Goal: Task Accomplishment & Management: Manage account settings

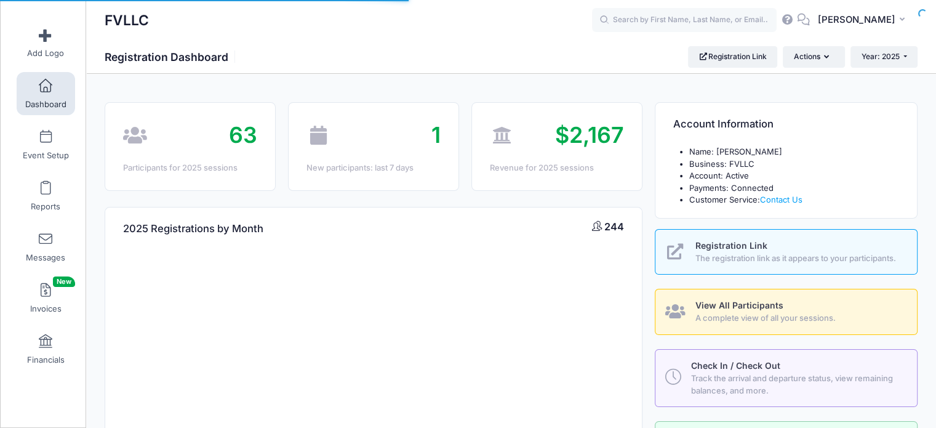
select select
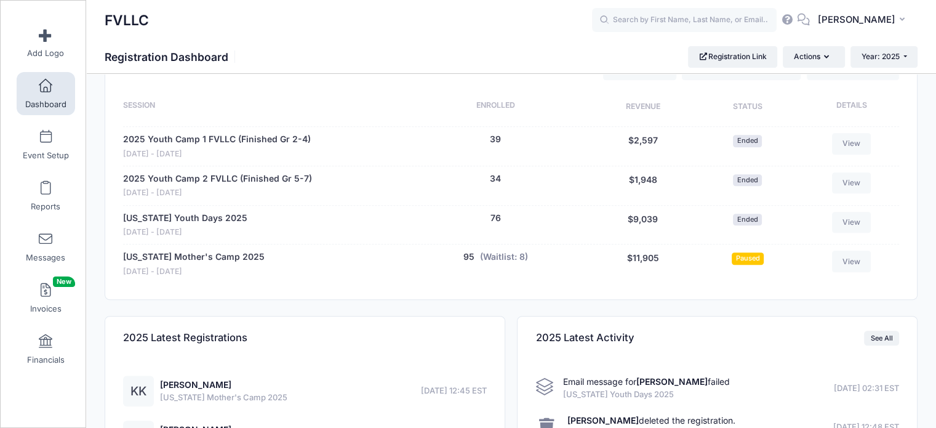
scroll to position [615, 0]
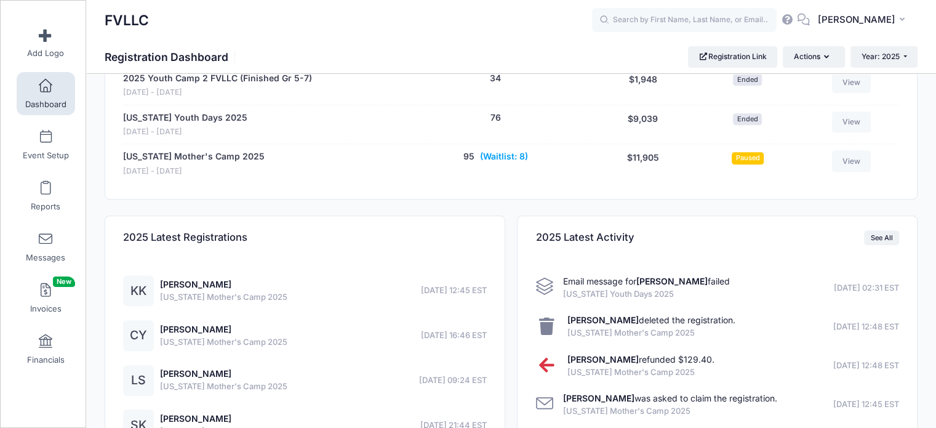
click at [509, 154] on button "(Waitlist: 8)" at bounding box center [504, 156] width 48 height 13
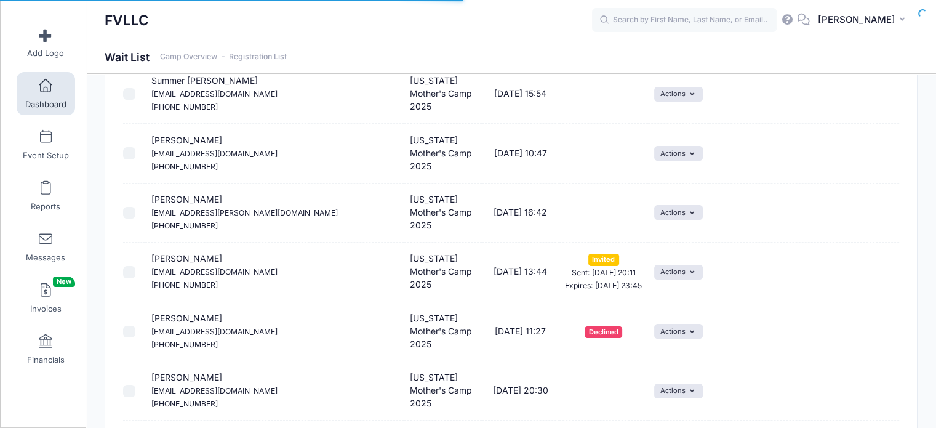
scroll to position [123, 0]
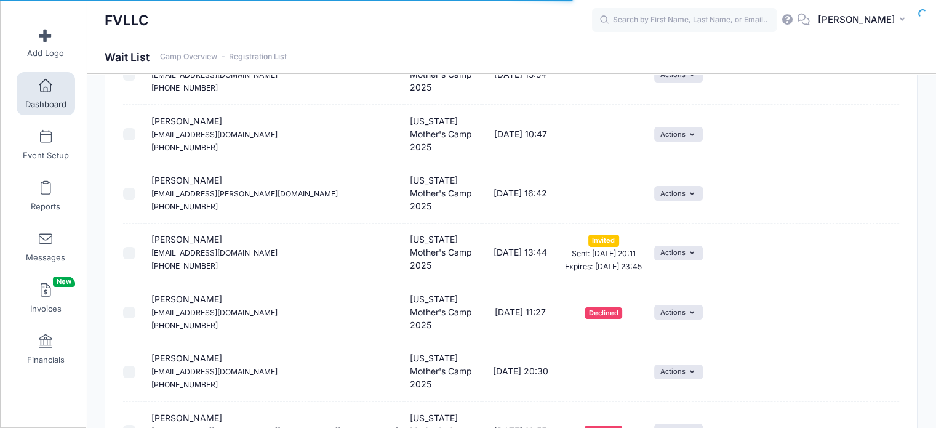
select select "50"
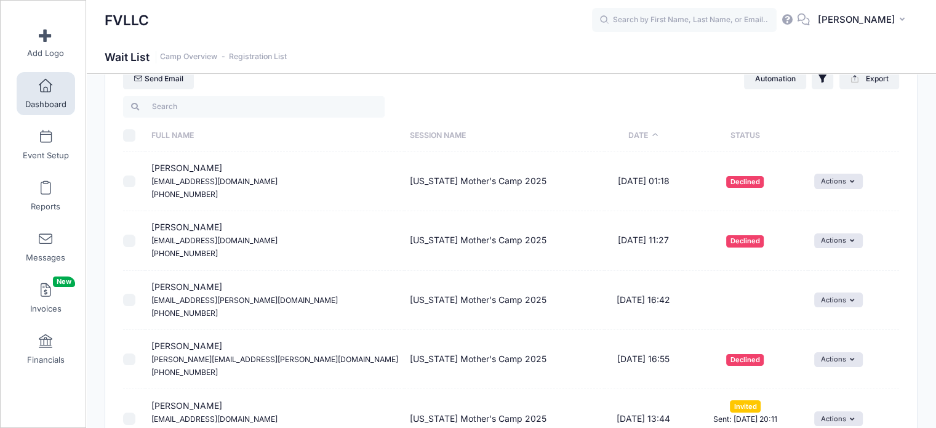
scroll to position [246, 0]
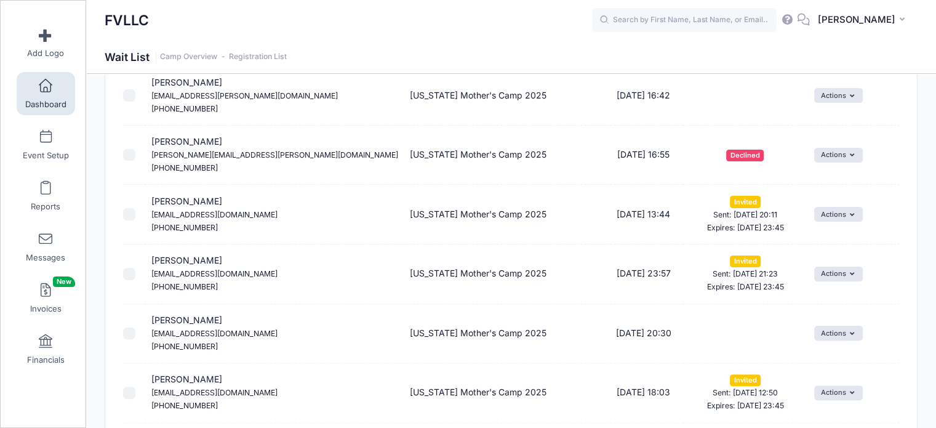
click at [26, 79] on link "Dashboard" at bounding box center [46, 93] width 58 height 43
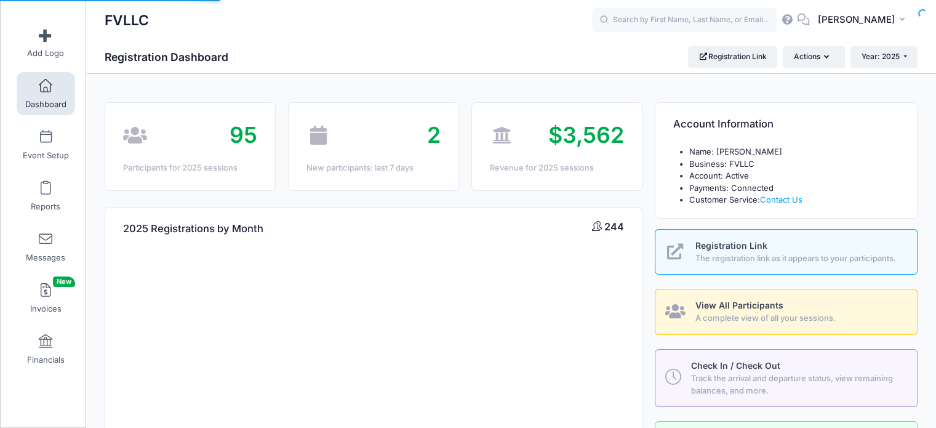
select select
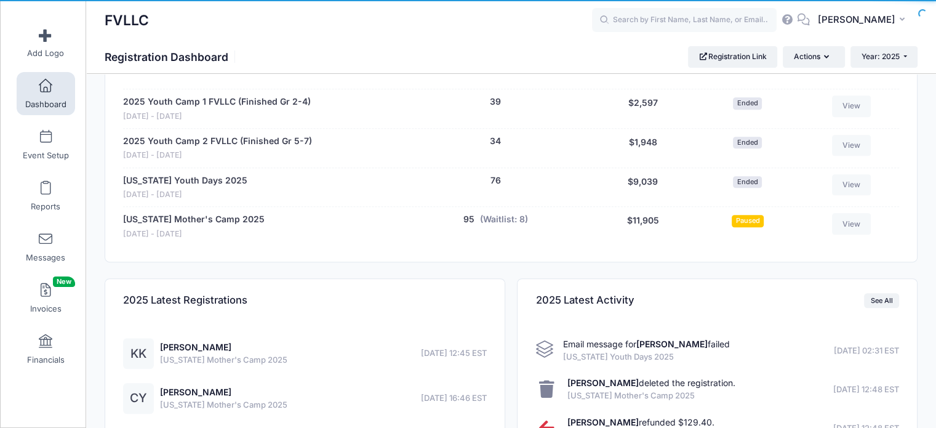
scroll to position [554, 0]
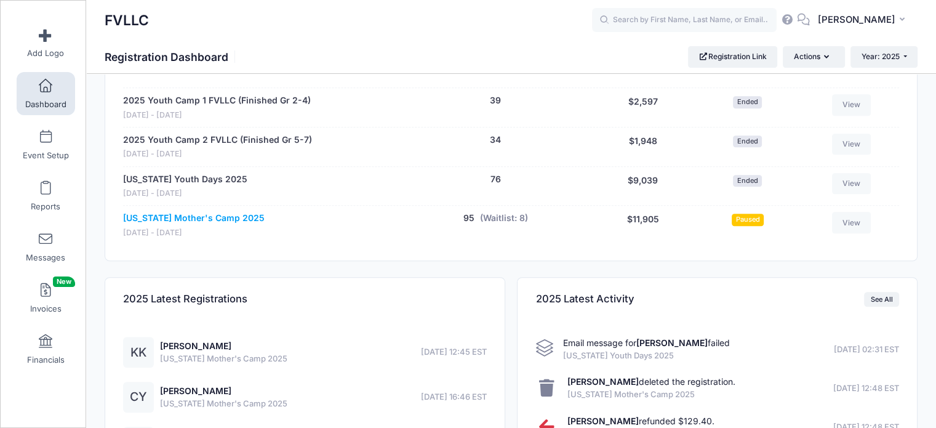
click at [221, 213] on link "[US_STATE] Mother's Camp 2025" at bounding box center [193, 218] width 141 height 13
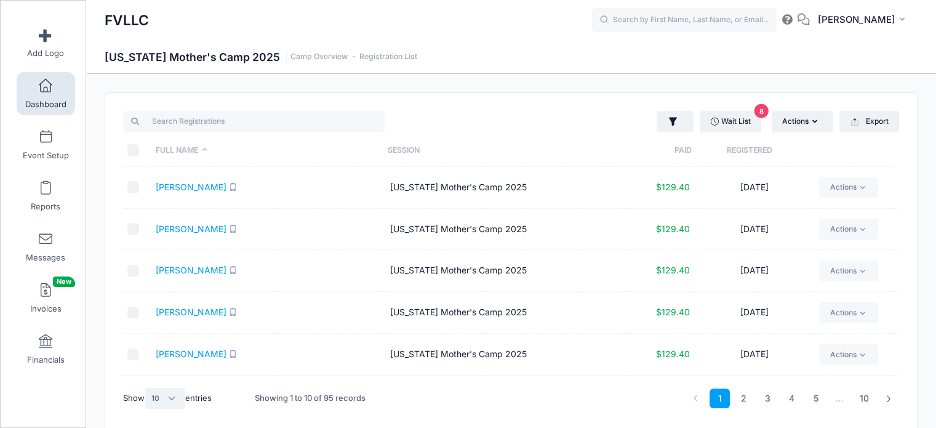
click at [175, 396] on select "All 10 25 50" at bounding box center [165, 398] width 41 height 21
select select "50"
click at [146, 388] on select "All 10 25 50" at bounding box center [165, 398] width 41 height 21
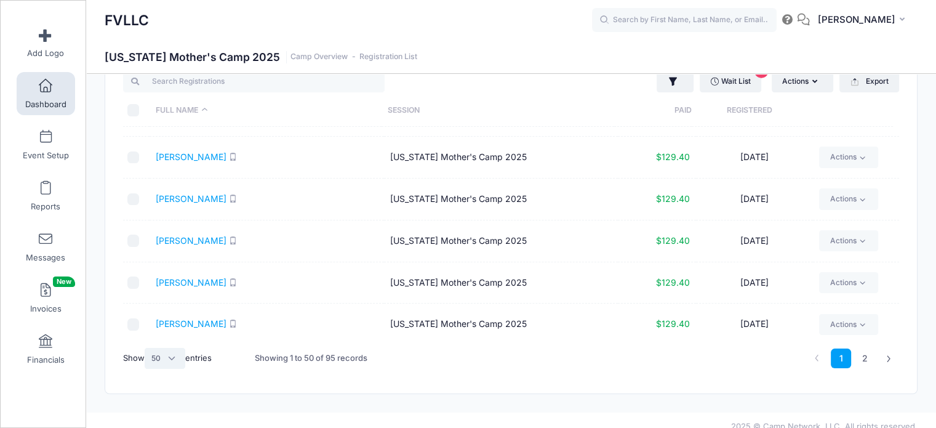
scroll to position [52, 0]
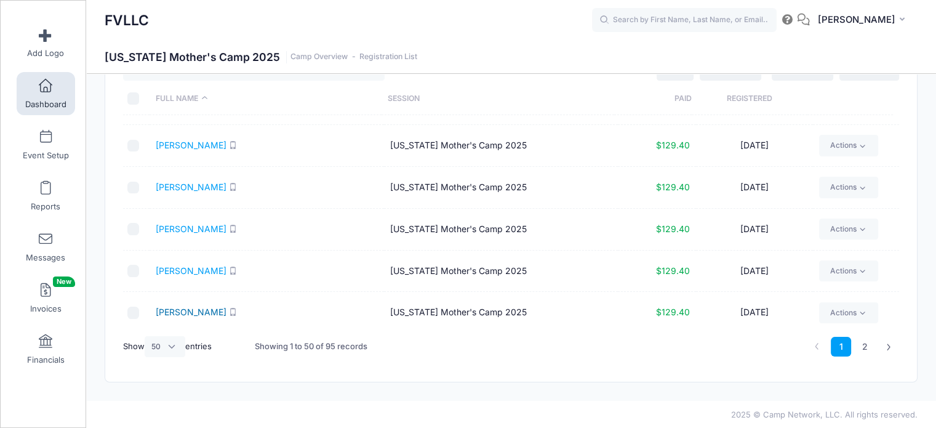
click at [204, 308] on link "Laulainen, Sonja" at bounding box center [191, 311] width 71 height 10
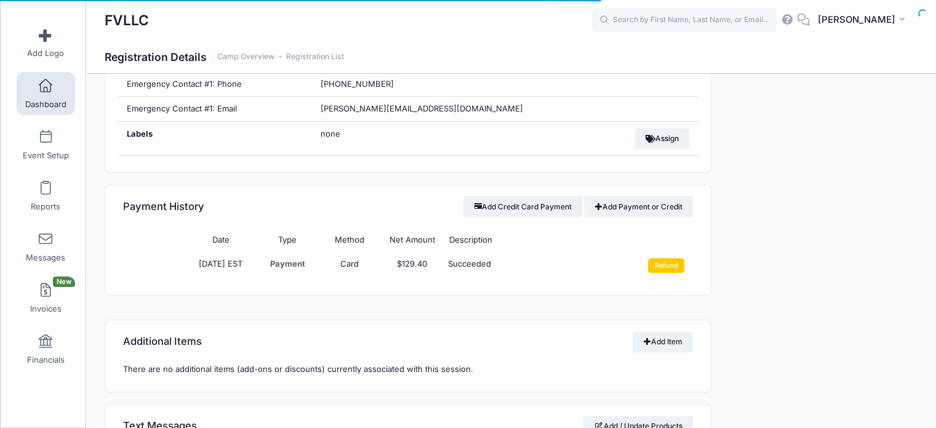
scroll to position [677, 0]
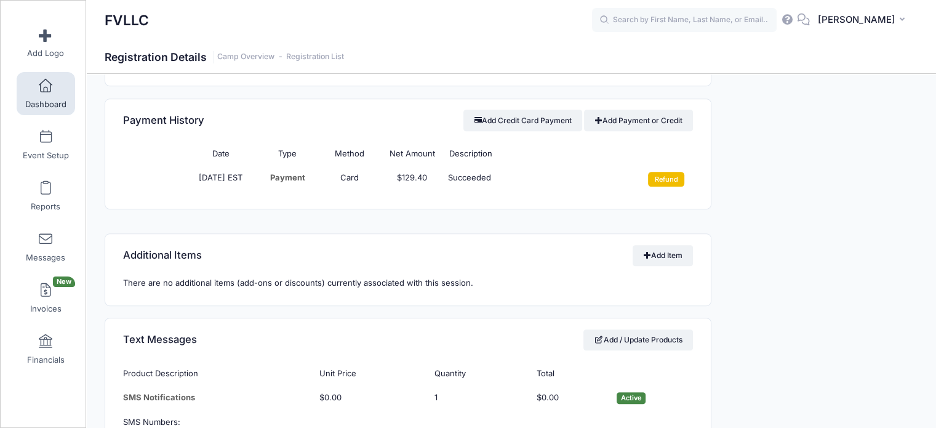
click at [673, 179] on input "Refund" at bounding box center [666, 179] width 36 height 15
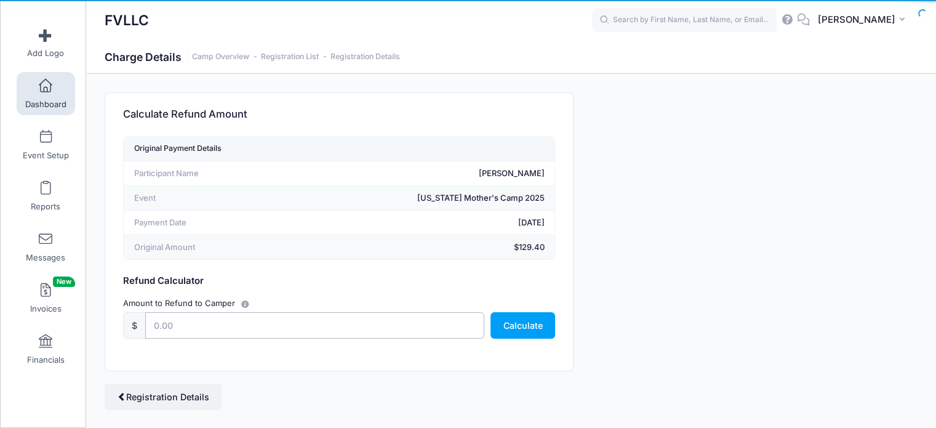
click at [157, 327] on input "text" at bounding box center [314, 325] width 339 height 26
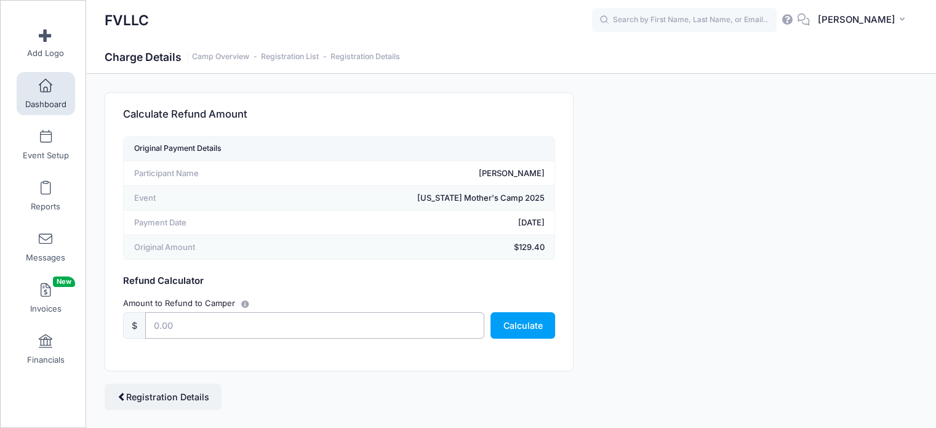
type input "129.40"
click at [528, 324] on button "Calculate" at bounding box center [522, 325] width 65 height 26
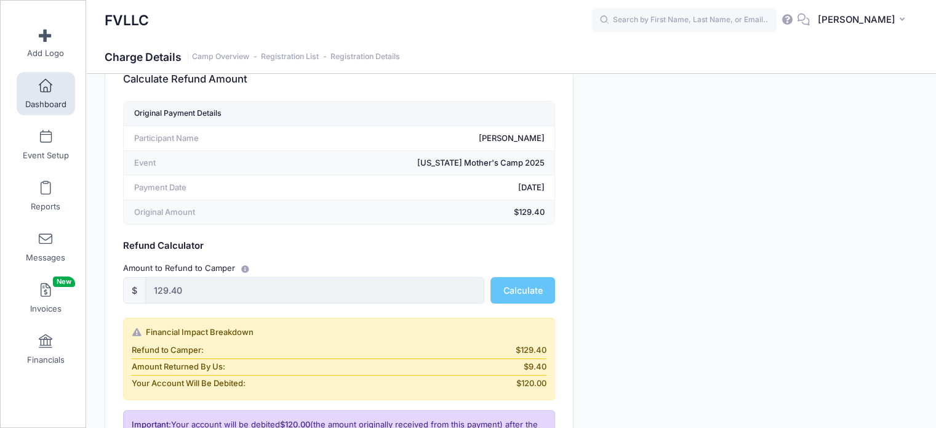
scroll to position [233, 0]
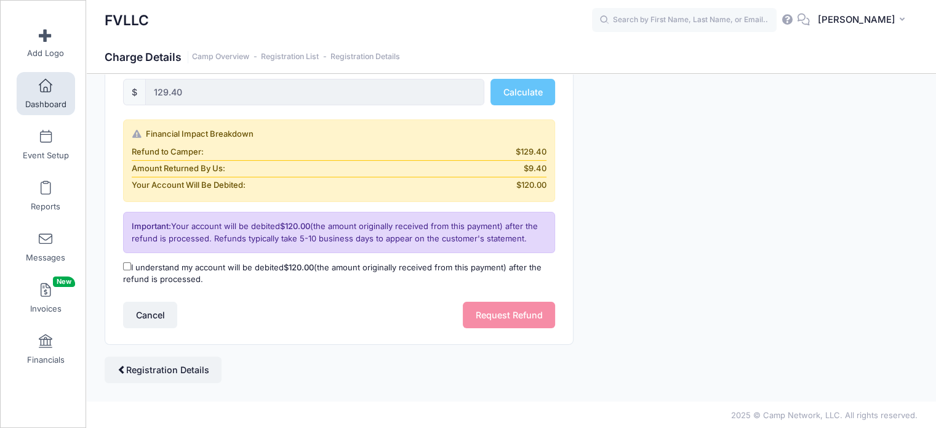
click at [236, 269] on label "I understand my account will be debited $120.00 (the amount originally received…" at bounding box center [339, 273] width 432 height 24
click at [131, 269] on input "I understand my account will be debited $120.00 (the amount originally received…" at bounding box center [127, 266] width 8 height 8
checkbox input "true"
click at [491, 319] on button "Request Refund" at bounding box center [509, 314] width 92 height 26
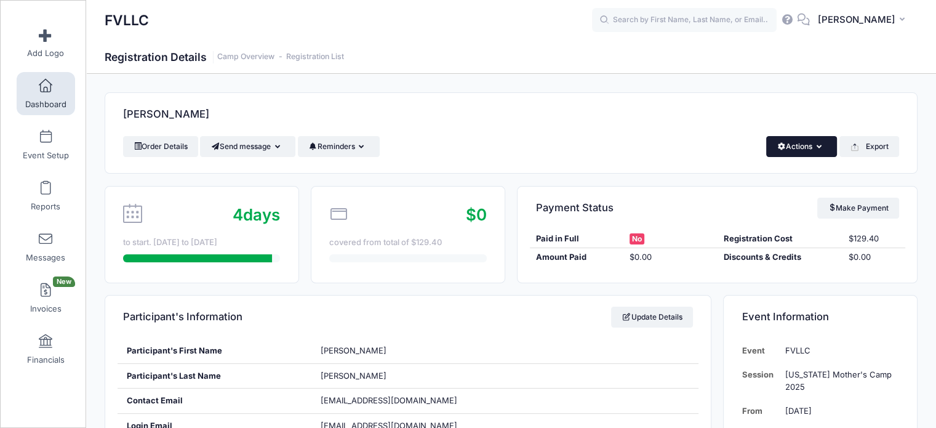
click at [792, 153] on button "Actions" at bounding box center [801, 146] width 71 height 21
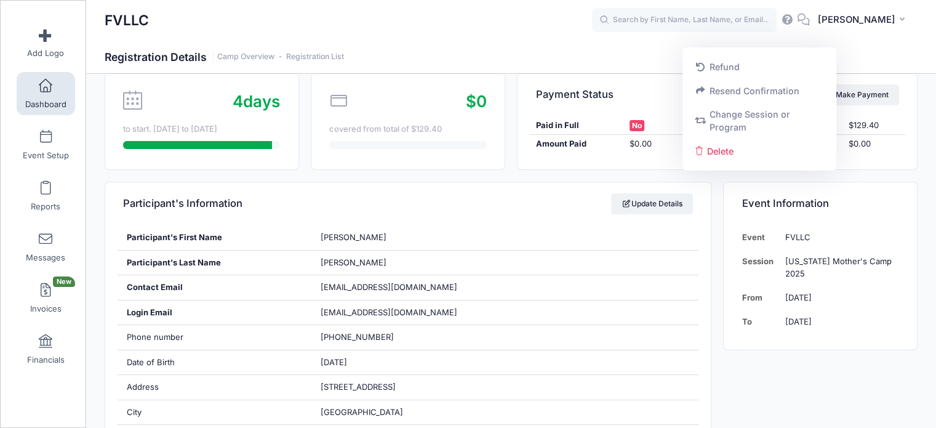
scroll to position [123, 0]
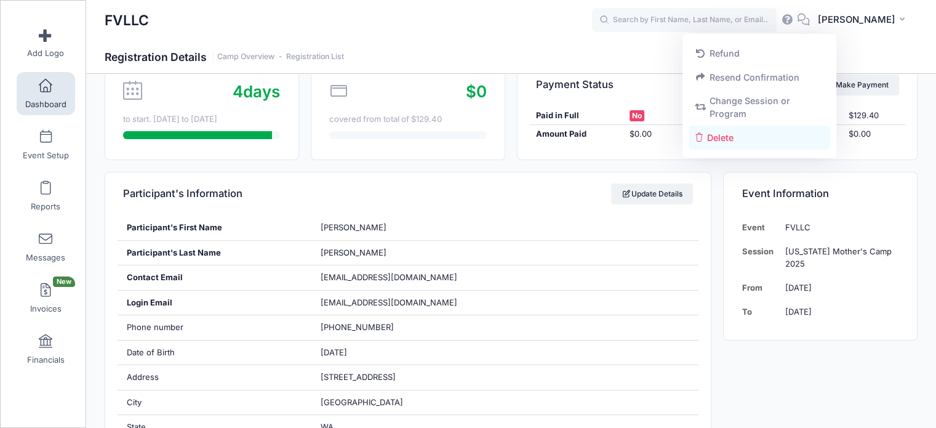
click at [706, 140] on link "Delete" at bounding box center [759, 136] width 142 height 23
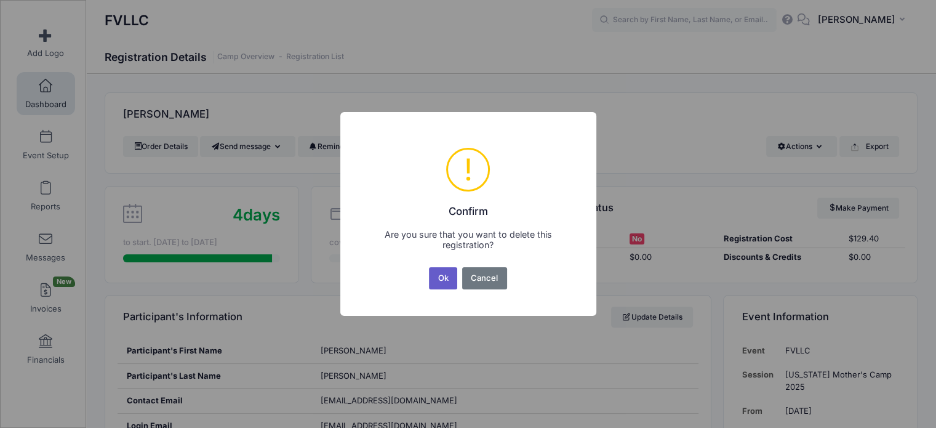
click at [444, 275] on button "Ok" at bounding box center [443, 278] width 28 height 22
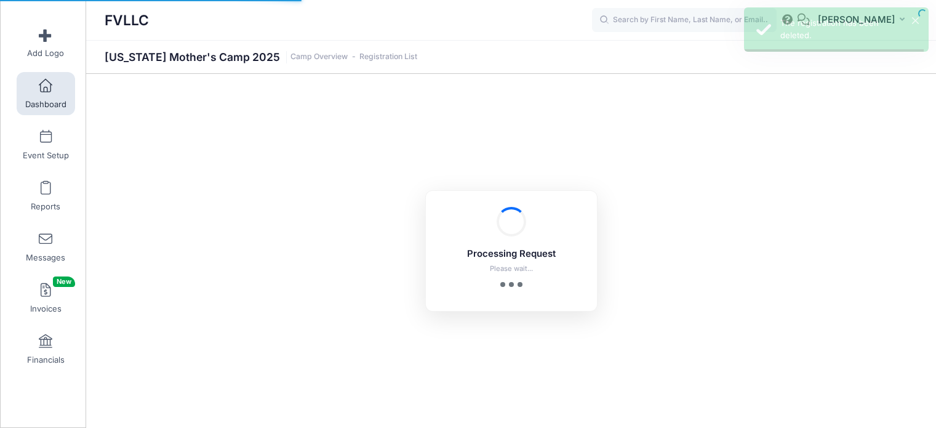
select select "10"
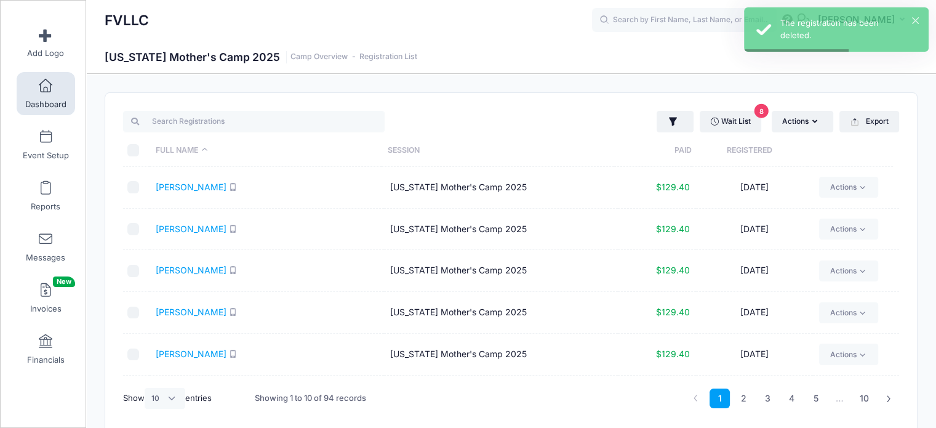
click at [733, 133] on div "Wait List 8 Actions Assign Labels Send Email Send SMS Send Payment Reminder Sen…" at bounding box center [708, 121] width 394 height 25
click at [733, 124] on link "Wait List 8" at bounding box center [730, 121] width 62 height 21
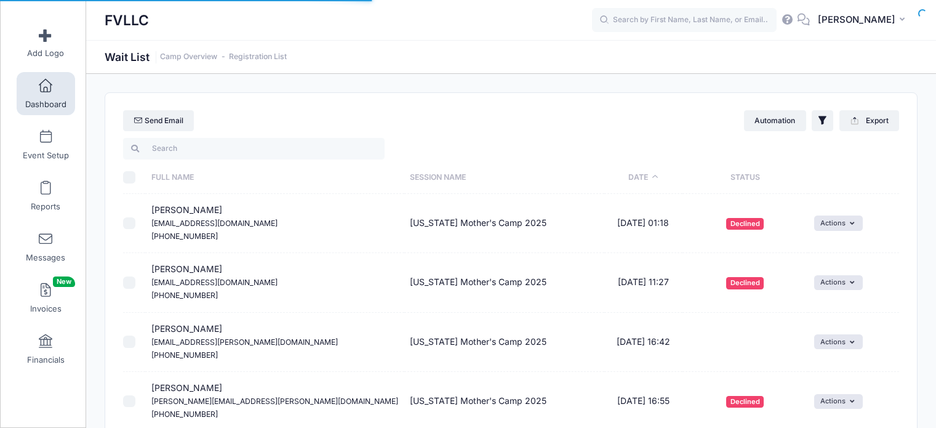
select select "50"
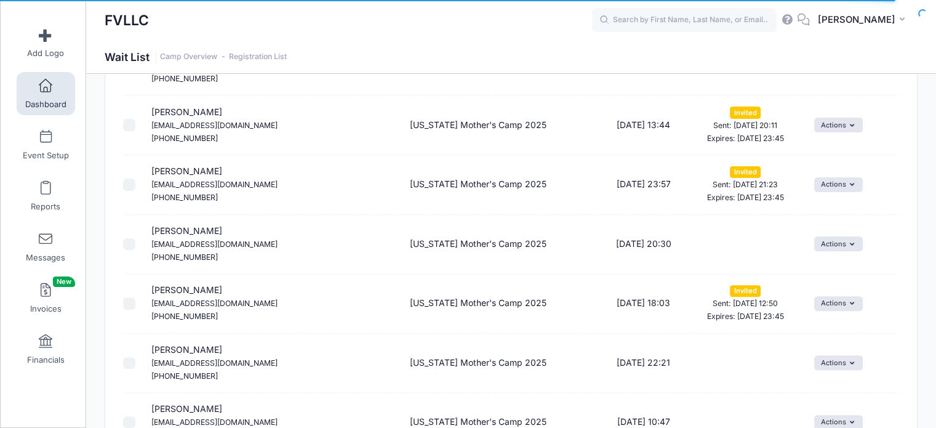
scroll to position [519, 0]
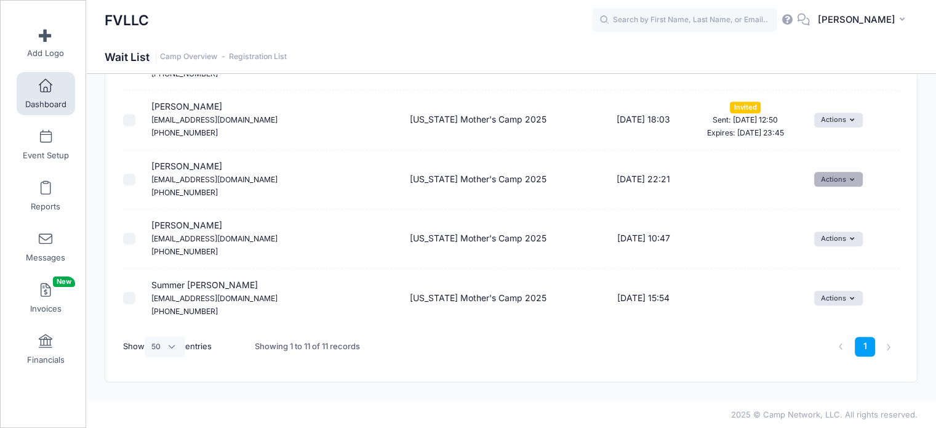
click at [846, 179] on button "Actions" at bounding box center [838, 179] width 49 height 15
click at [815, 207] on link "Invite" at bounding box center [822, 205] width 54 height 23
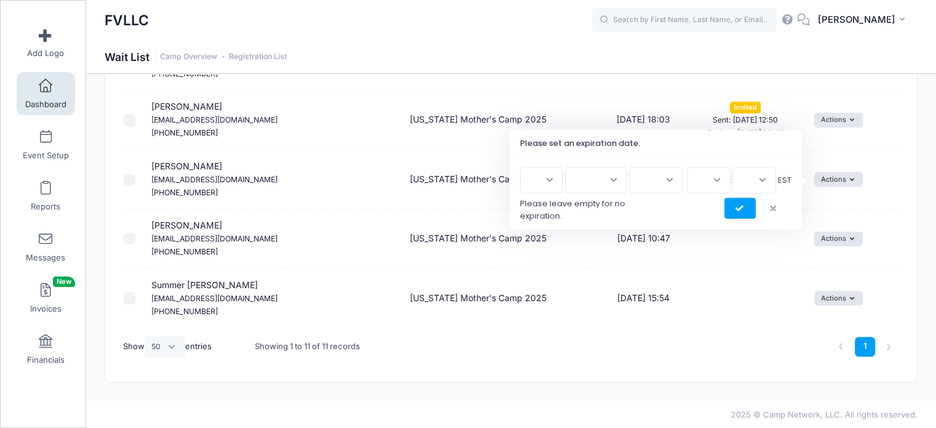
scroll to position [418, 0]
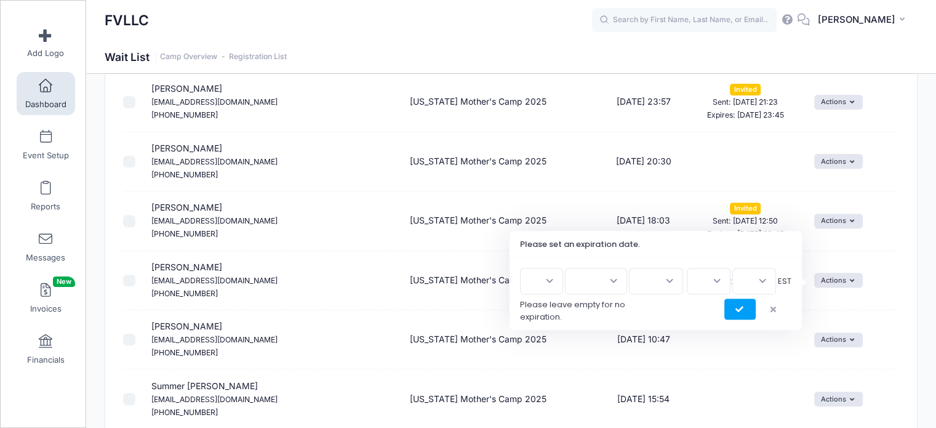
click at [546, 280] on select "1 2 3 4 5 6 7 8 9 10 11 12 13 14 15 16 17 18 19 20 21 22 23 24 25 26 27 28 29 3…" at bounding box center [541, 281] width 43 height 26
select select "14"
click at [525, 268] on select "1 2 3 4 5 6 7 8 9 10 11 12 13 14 15 16 17 18 19 20 21 22 23 24 25 26 27 28 29 3…" at bounding box center [541, 281] width 43 height 26
click at [608, 274] on select "Jan Feb Mar Apr May Jun Jul Aug Sep Oct Nov Dec" at bounding box center [596, 281] width 62 height 26
select select "9"
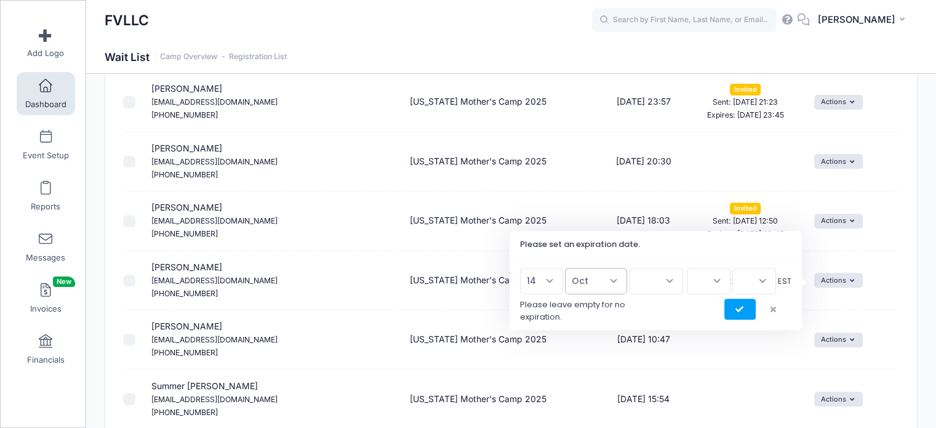
click at [571, 268] on select "Jan Feb Mar Apr May Jun Jul Aug Sep Oct Nov Dec" at bounding box center [596, 281] width 62 height 26
click at [660, 276] on select "2026 2025" at bounding box center [656, 281] width 54 height 26
select select "2025"
click at [629, 268] on select "2026 2025" at bounding box center [656, 281] width 54 height 26
click at [709, 284] on select "00 01 02 03 04 05 06 07 08 09 10 11 12 13 14 15 16 17 18 19 20 21 22 23" at bounding box center [708, 281] width 44 height 26
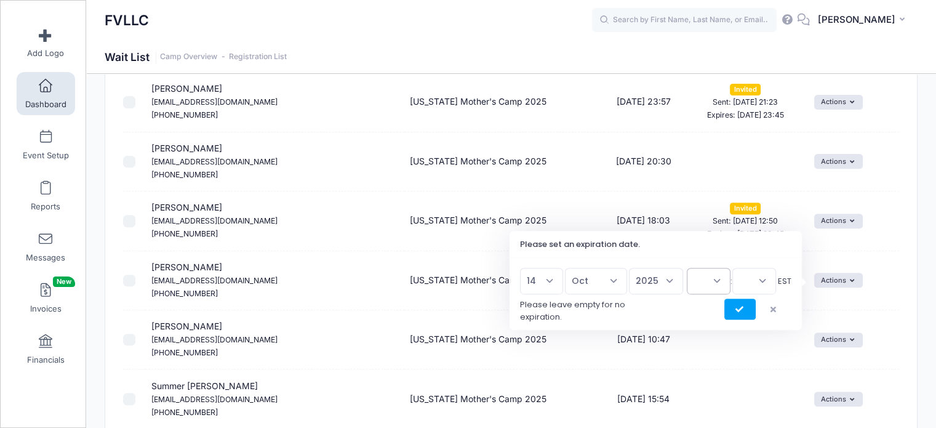
select select "23"
click at [686, 268] on select "00 01 02 03 04 05 06 07 08 09 10 11 12 13 14 15 16 17 18 19 20 21 22 23" at bounding box center [708, 281] width 44 height 26
click at [733, 281] on select "00 15 30 45" at bounding box center [754, 281] width 44 height 26
select select "45"
click at [732, 268] on select "00 15 30 45" at bounding box center [754, 281] width 44 height 26
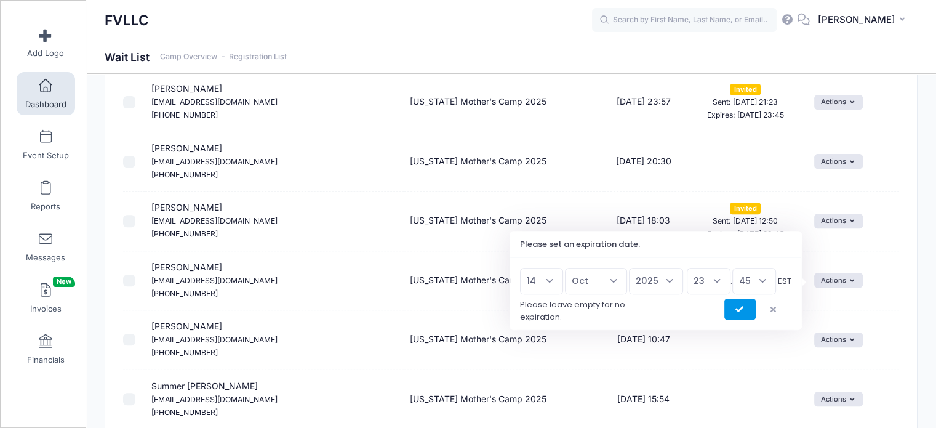
click at [746, 312] on button "submit" at bounding box center [739, 308] width 31 height 21
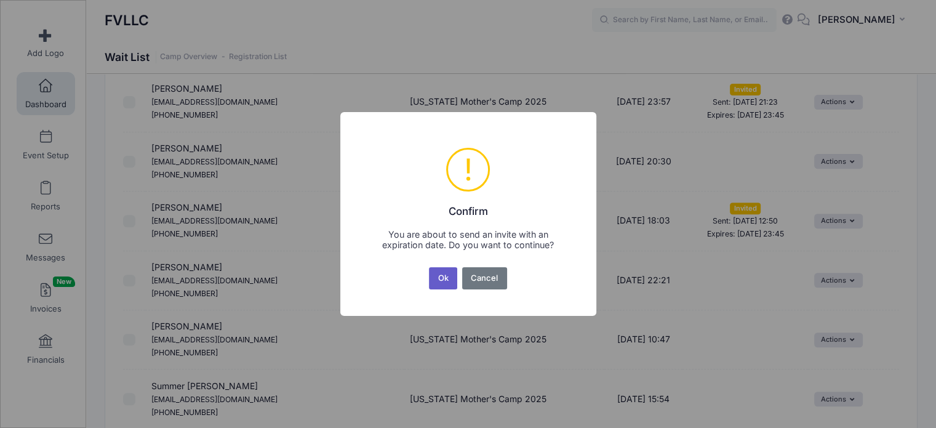
click at [444, 277] on button "Ok" at bounding box center [443, 278] width 28 height 22
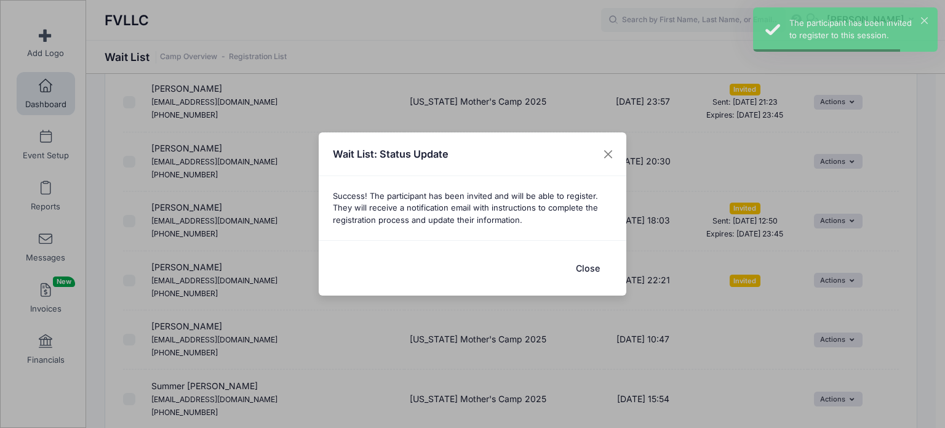
click at [585, 270] on button "Close" at bounding box center [587, 268] width 49 height 26
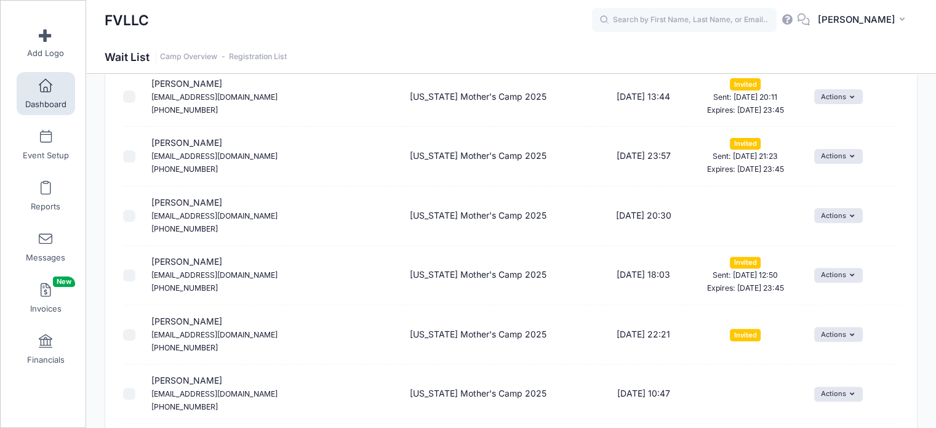
scroll to position [334, 0]
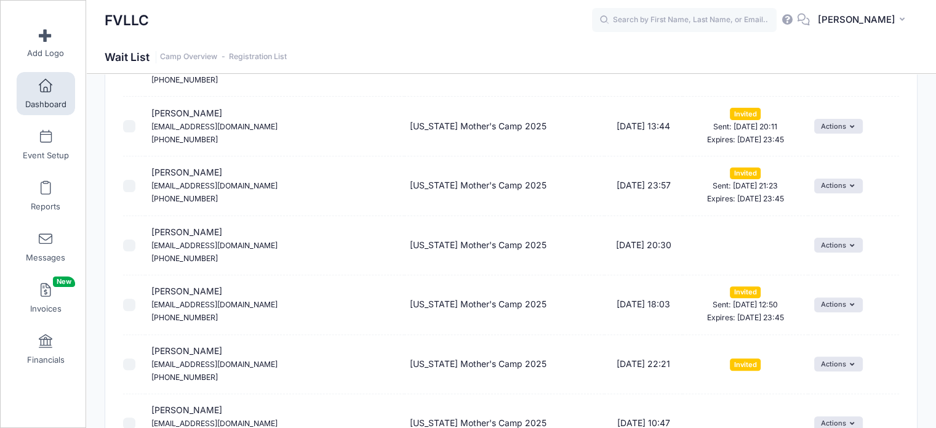
click at [30, 93] on link "Dashboard" at bounding box center [46, 93] width 58 height 43
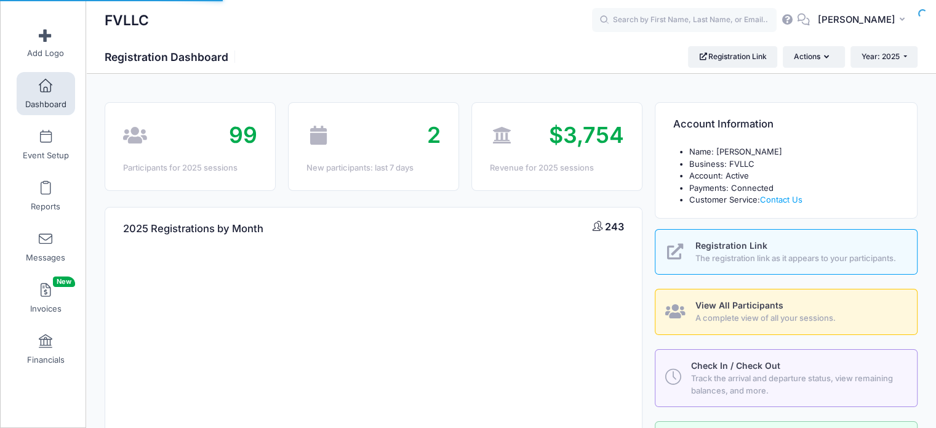
click at [0, 0] on div at bounding box center [0, 0] width 0 height 0
select select
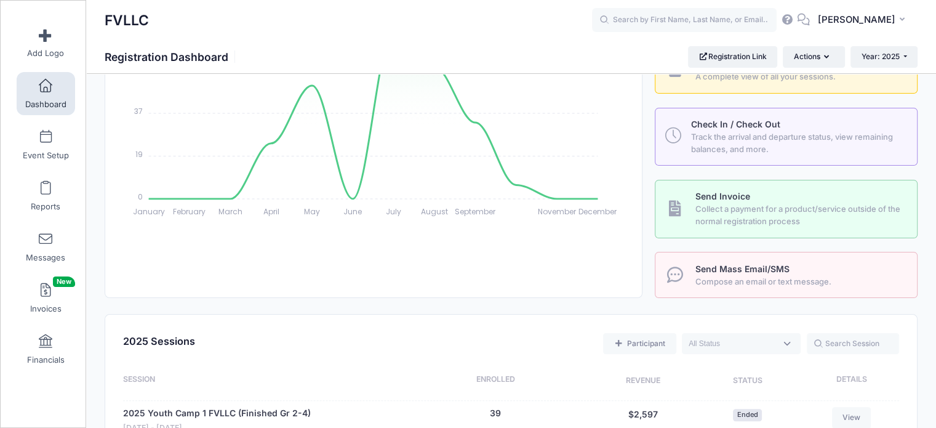
scroll to position [246, 0]
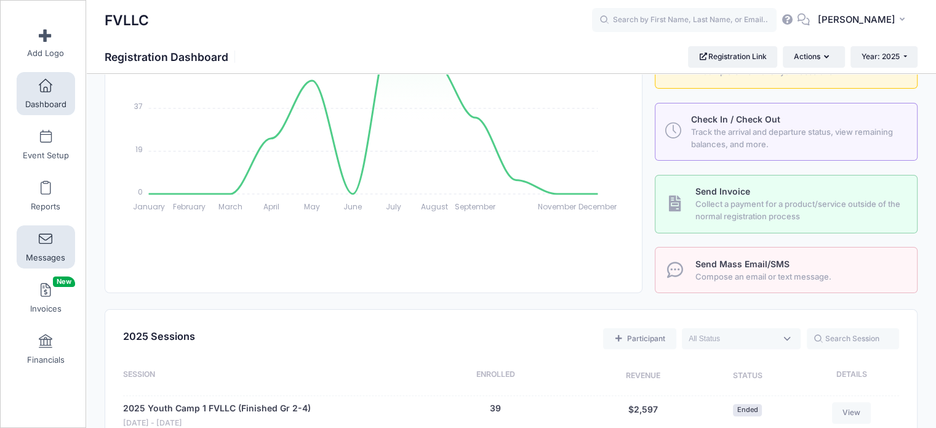
click at [46, 238] on span at bounding box center [46, 240] width 0 height 14
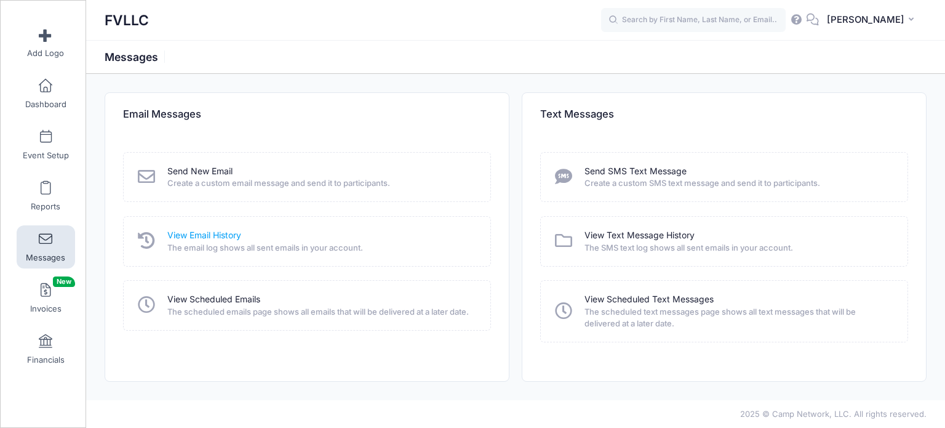
click at [192, 229] on link "View Email History" at bounding box center [204, 235] width 74 height 13
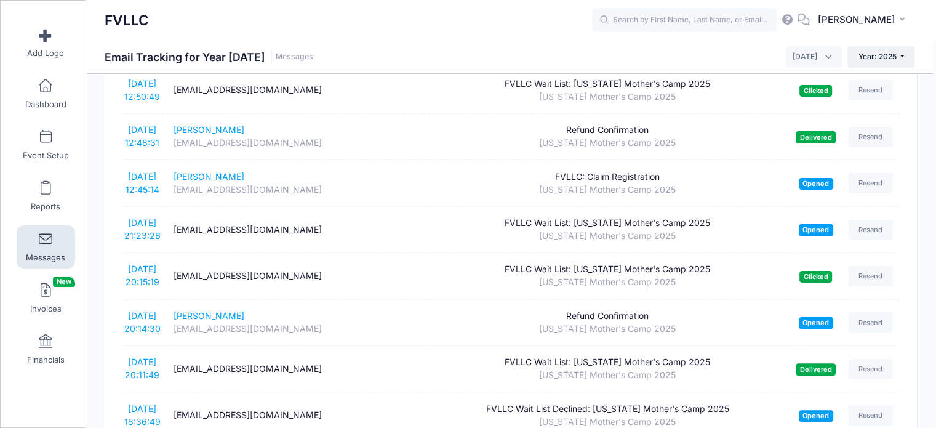
scroll to position [308, 0]
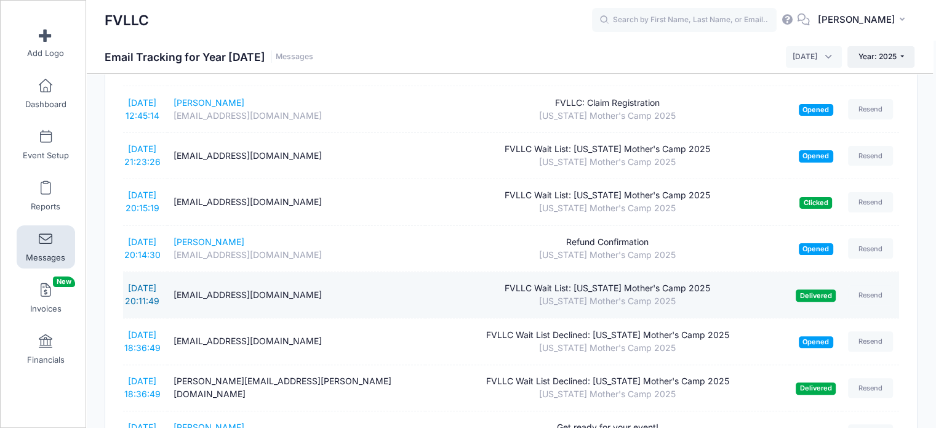
click at [149, 290] on link "10/10/2025 20:11:49" at bounding box center [142, 293] width 34 height 23
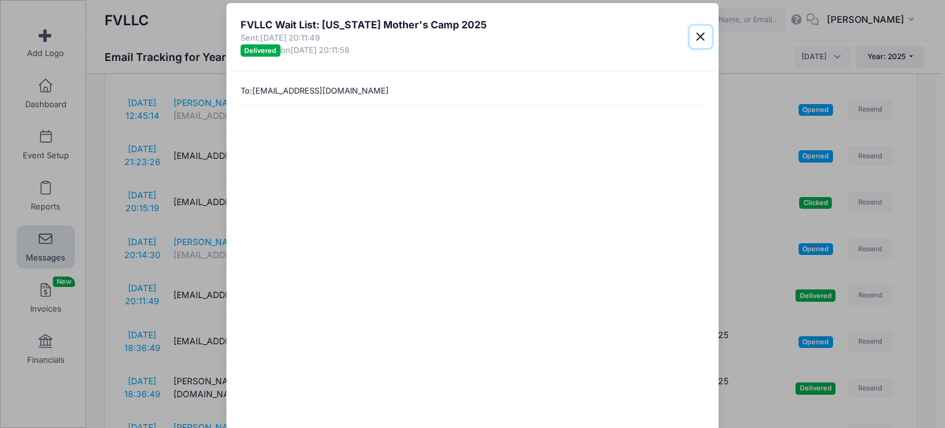
click at [696, 32] on button "Close" at bounding box center [701, 37] width 22 height 22
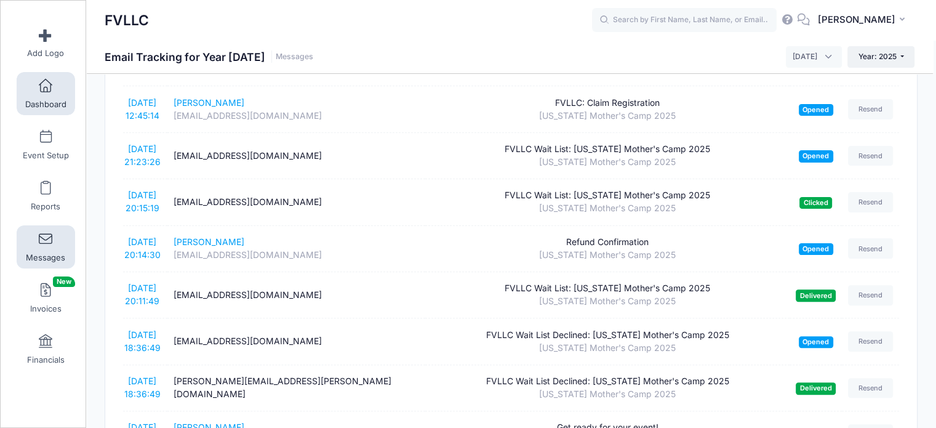
click at [55, 94] on link "Dashboard" at bounding box center [46, 93] width 58 height 43
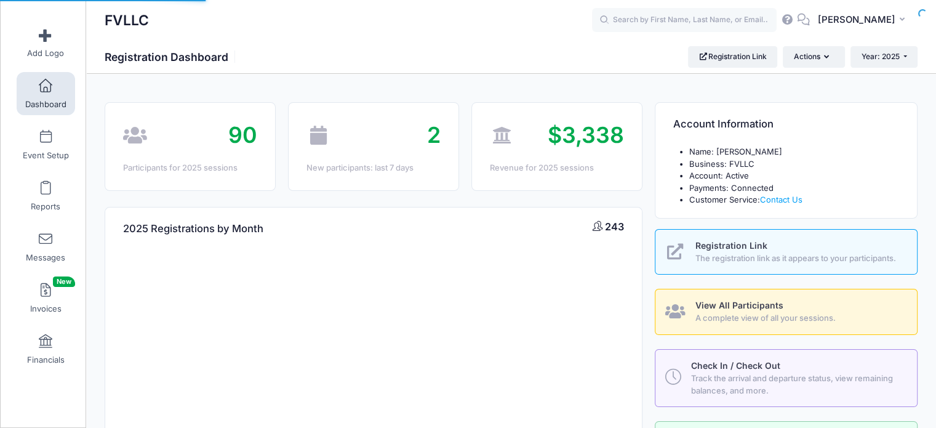
select select
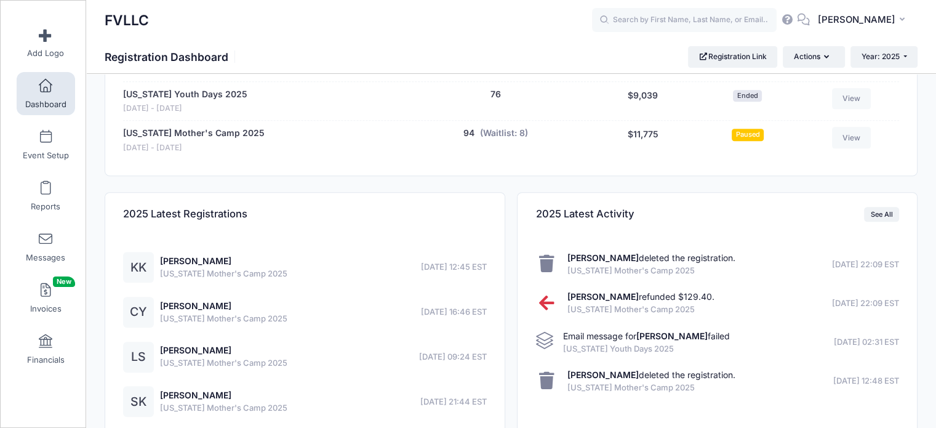
scroll to position [578, 0]
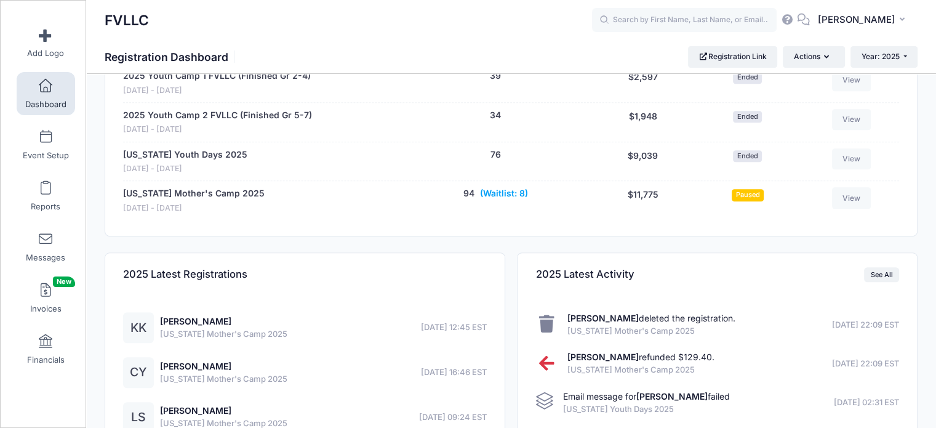
click at [486, 189] on button "(Waitlist: 8)" at bounding box center [504, 193] width 48 height 13
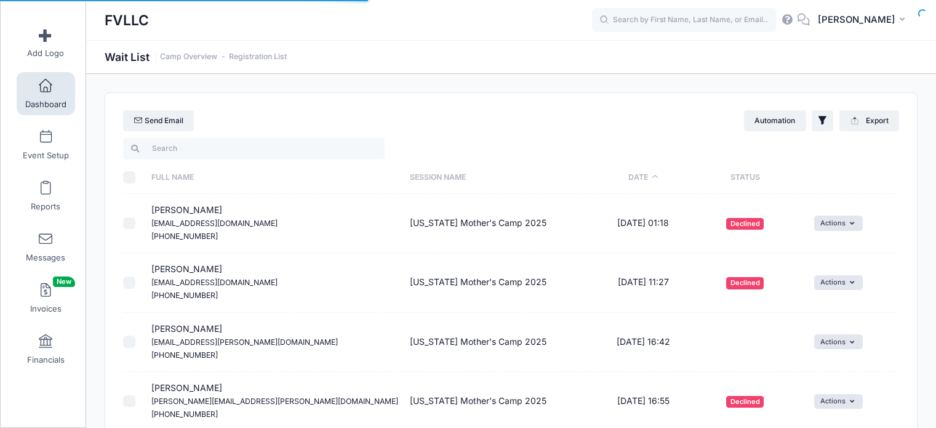
select select "50"
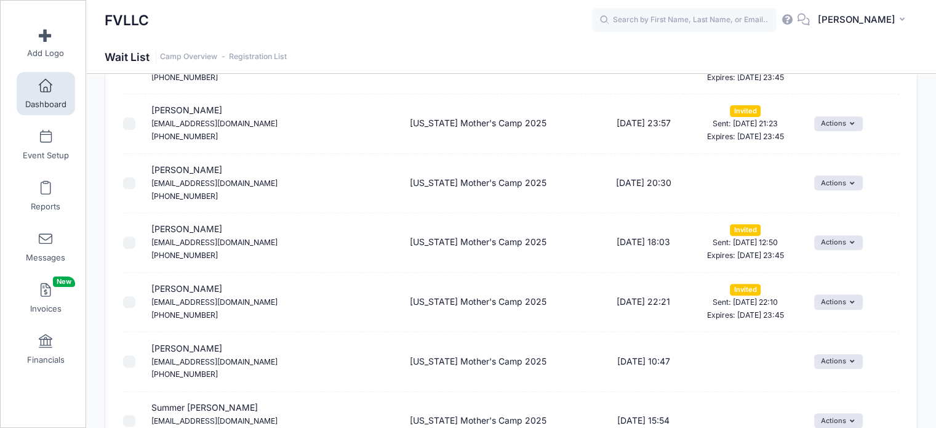
scroll to position [335, 0]
